Goal: Task Accomplishment & Management: Manage account settings

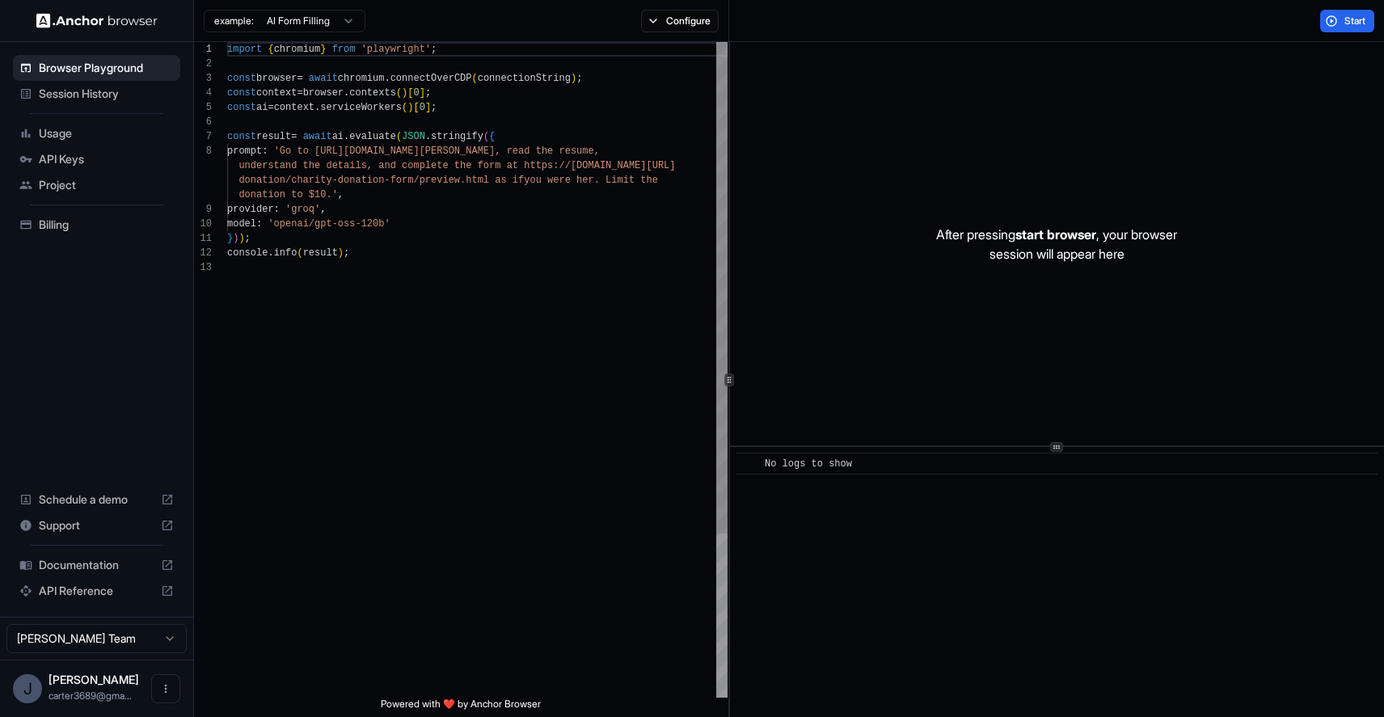
scroll to position [102, 0]
click at [1345, 31] on button "Start" at bounding box center [1347, 21] width 54 height 23
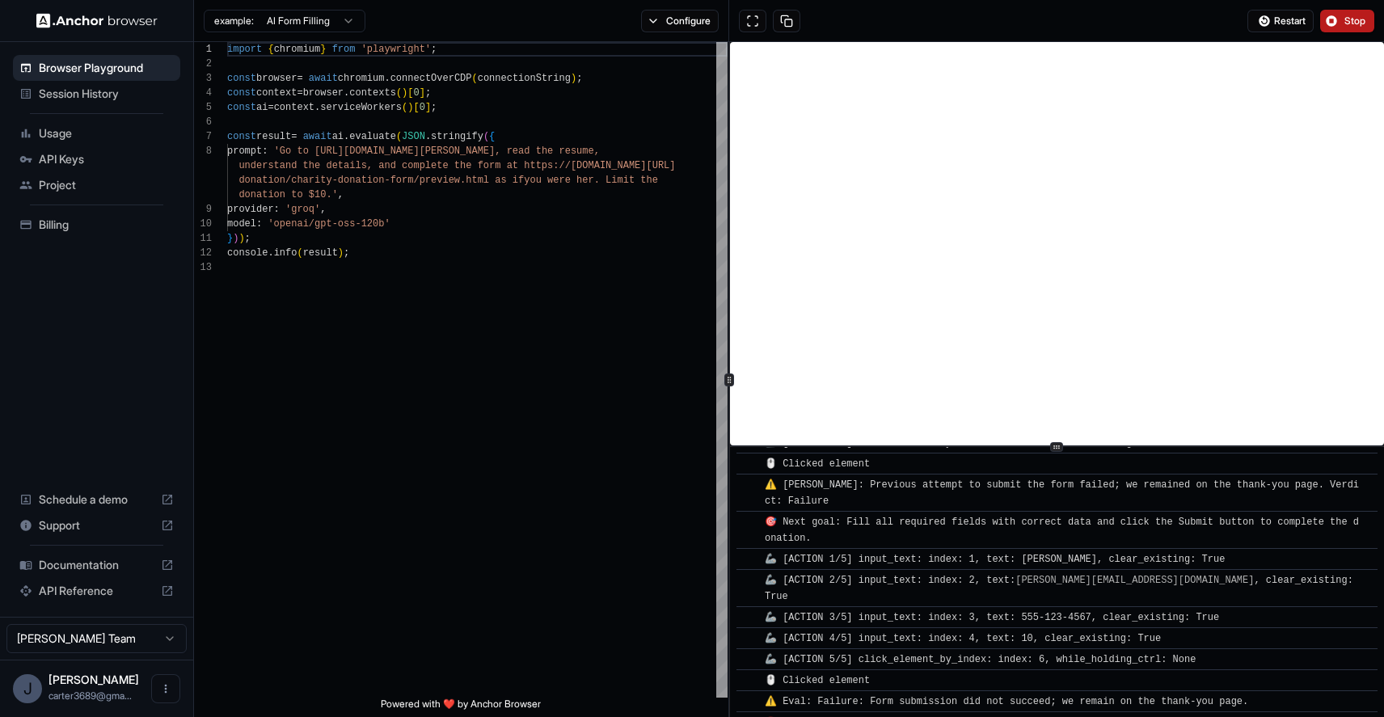
scroll to position [2378, 0]
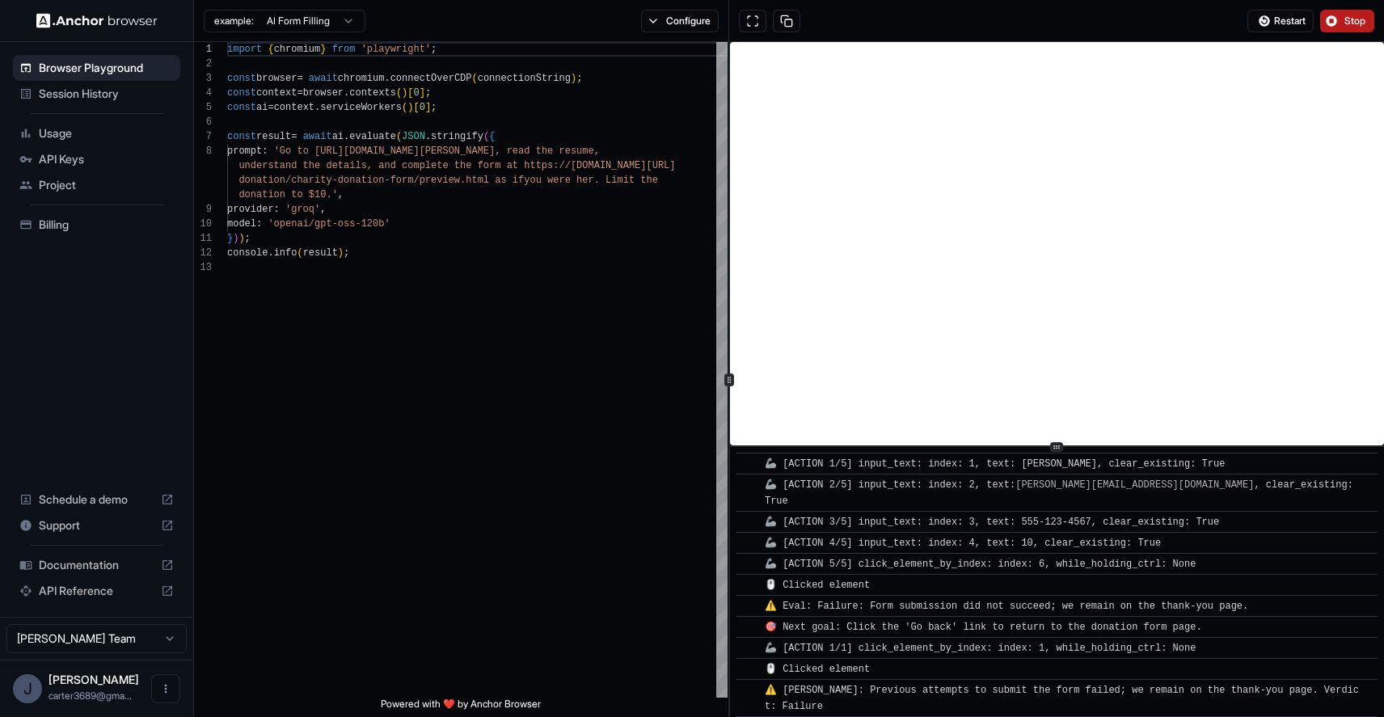
click at [1352, 23] on span "Stop" at bounding box center [1355, 21] width 23 height 13
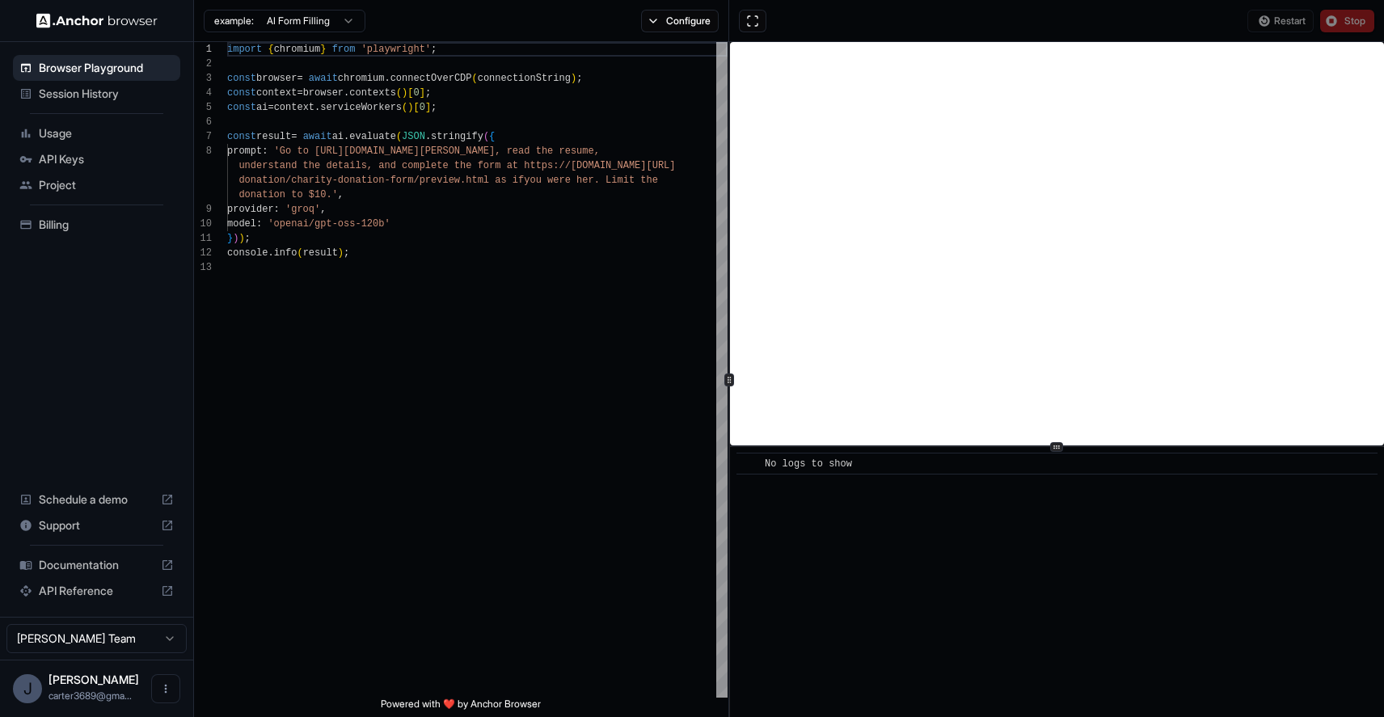
scroll to position [0, 0]
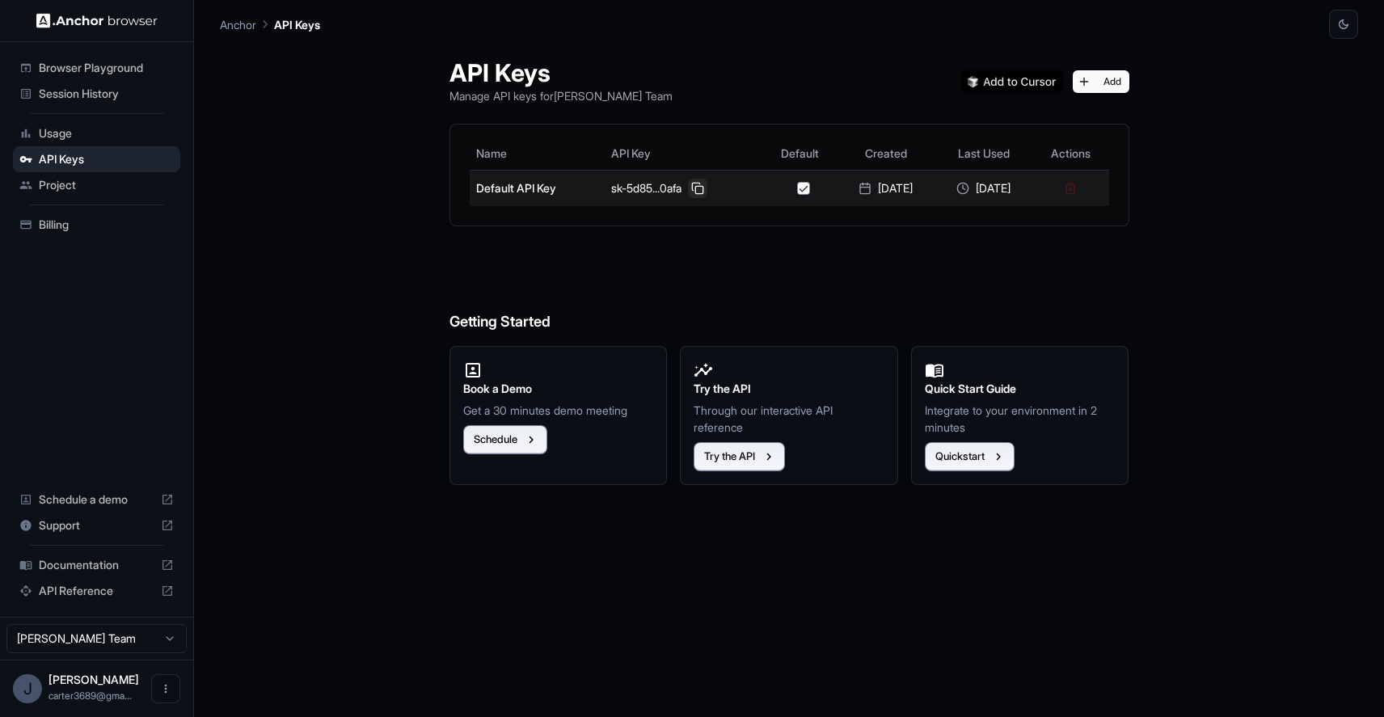
click at [688, 186] on button at bounding box center [697, 188] width 19 height 19
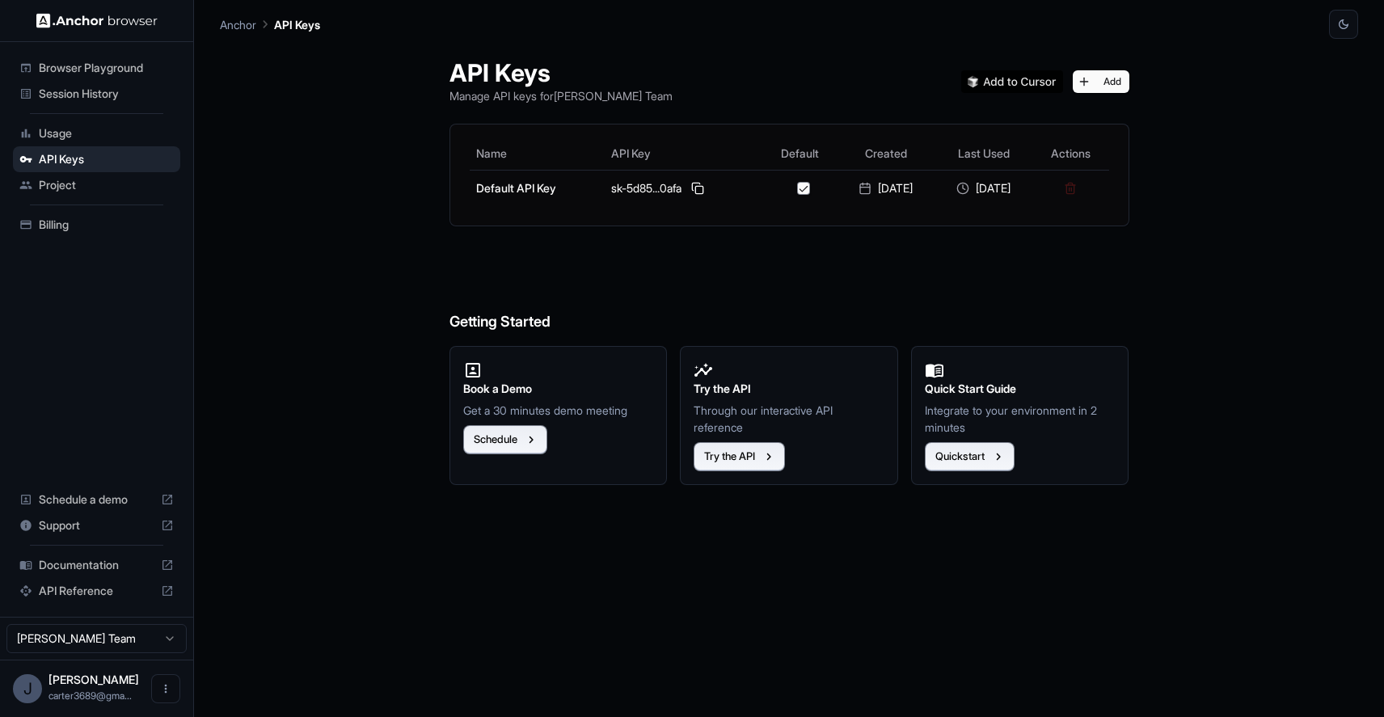
click at [102, 133] on span "Usage" at bounding box center [106, 133] width 135 height 16
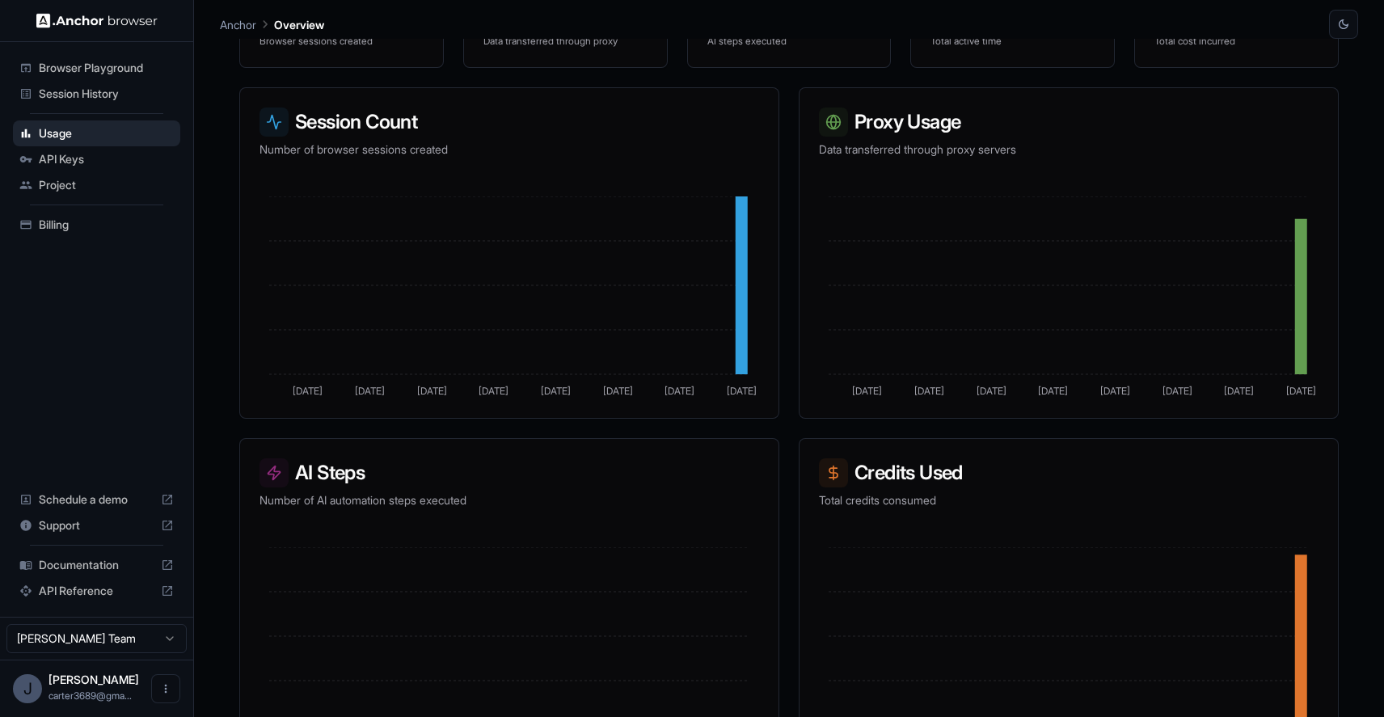
scroll to position [268, 0]
